Goal: Find specific page/section: Find specific page/section

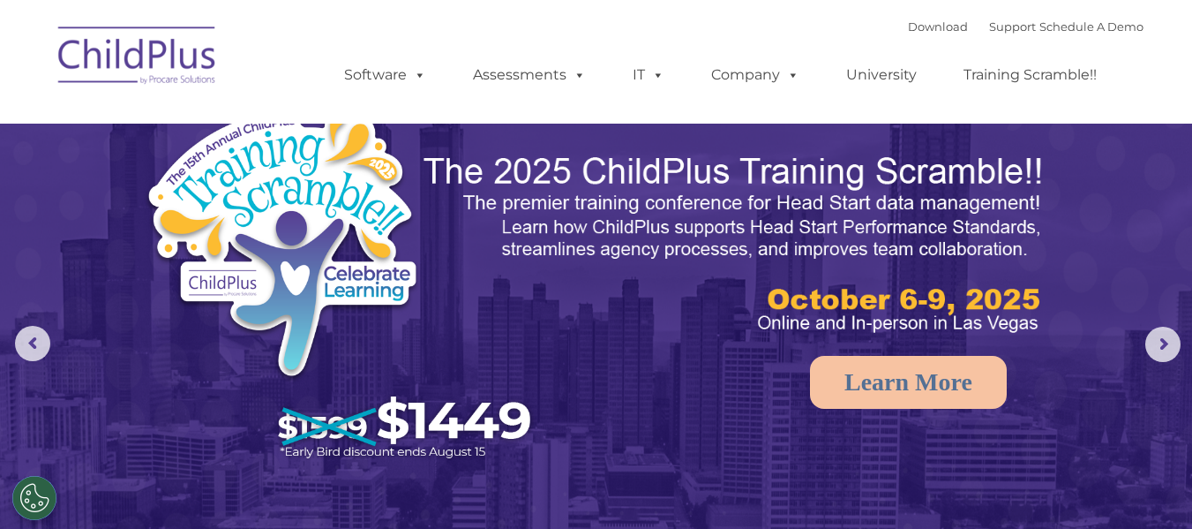
select select "MEDIUM"
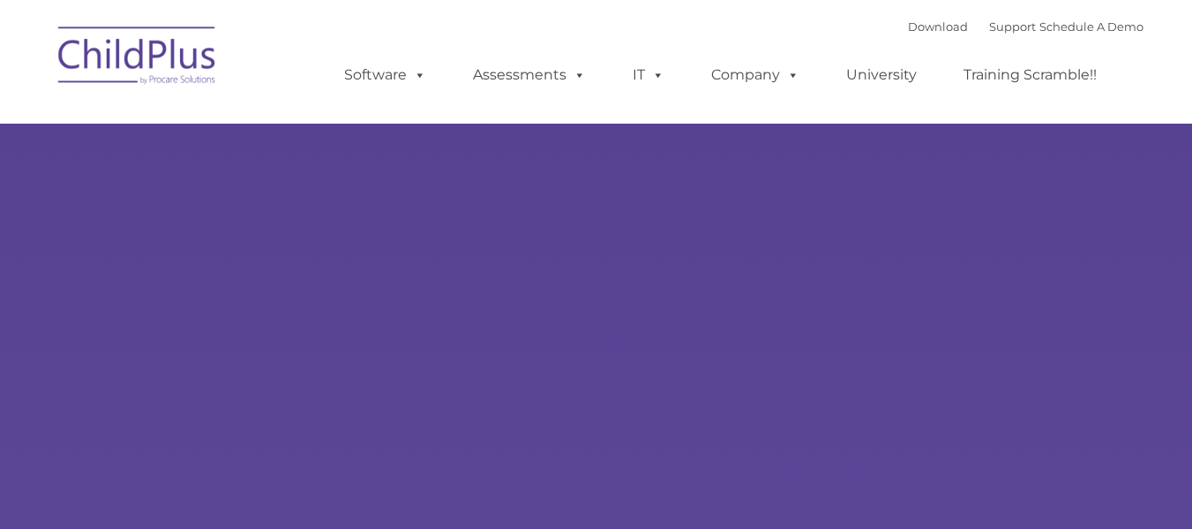
type input ""
click at [910, 28] on link "Download" at bounding box center [938, 26] width 60 height 14
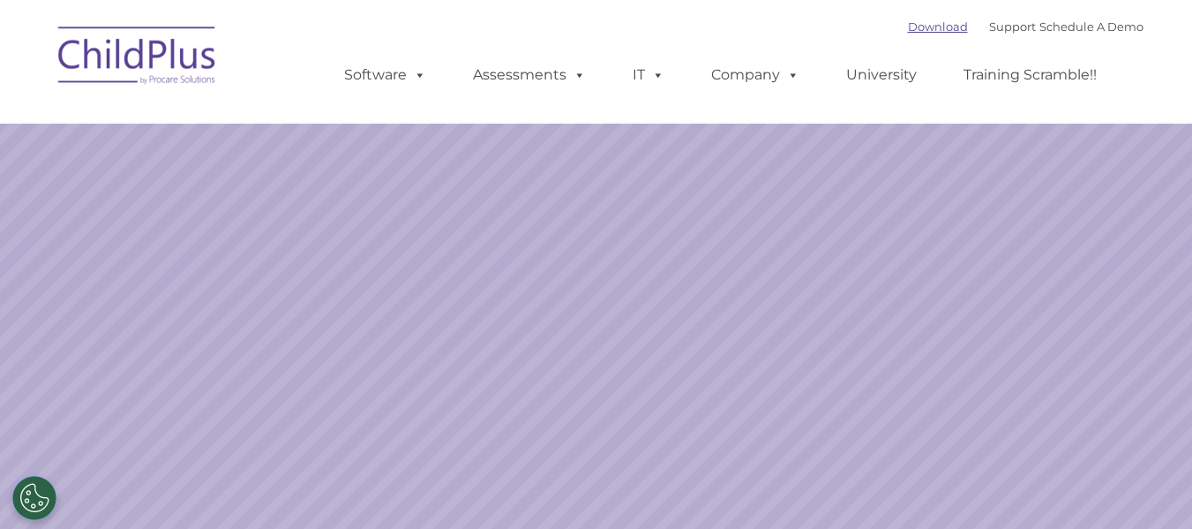
select select "MEDIUM"
